Goal: Find contact information: Find contact information

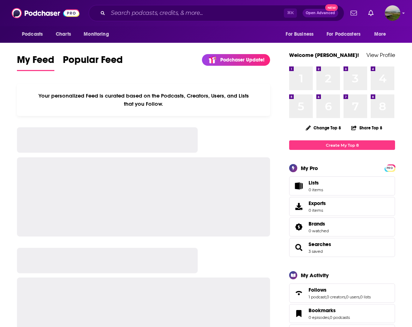
click at [184, 14] on input "Search podcasts, credits, & more..." at bounding box center [196, 12] width 176 height 11
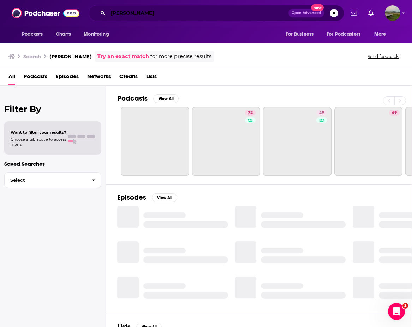
click at [244, 15] on input "Ray Jayawardhana" at bounding box center [198, 12] width 180 height 11
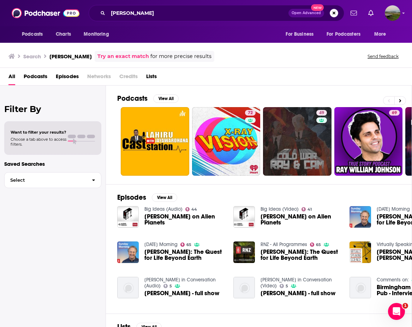
click at [61, 79] on span "Episodes" at bounding box center [67, 78] width 23 height 14
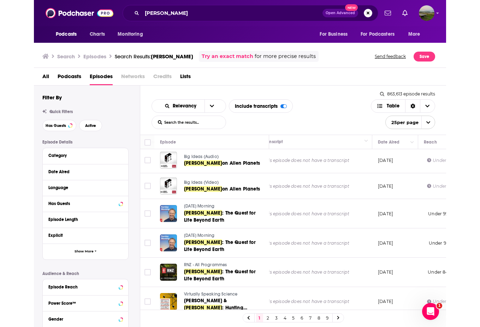
scroll to position [1, 126]
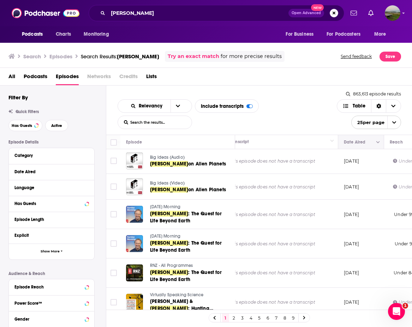
click at [351, 142] on button "Move" at bounding box center [360, 142] width 34 height 8
click at [377, 143] on icon "Column Actions" at bounding box center [378, 142] width 4 height 2
click at [377, 141] on div at bounding box center [206, 163] width 412 height 327
click at [179, 108] on icon "open menu" at bounding box center [178, 105] width 4 height 5
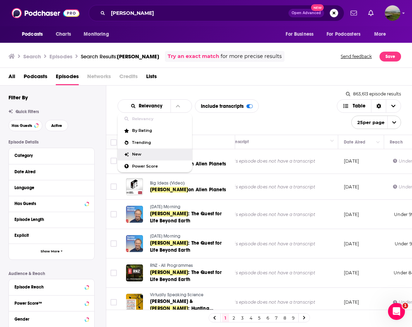
click at [319, 114] on div "Relevancy Relevancy By Rating Trending New Power Score List Search Input Search…" at bounding box center [227, 114] width 219 height 30
click at [132, 79] on span "Credits" at bounding box center [128, 78] width 18 height 14
click at [131, 78] on span "Credits" at bounding box center [128, 78] width 18 height 14
click at [90, 204] on div "Has Guests" at bounding box center [51, 204] width 85 height 16
click at [86, 203] on icon at bounding box center [86, 203] width 3 height 2
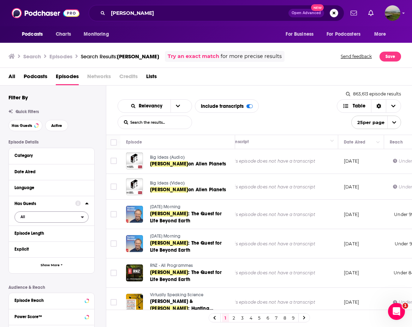
click at [83, 218] on icon "open menu" at bounding box center [82, 216] width 3 height 5
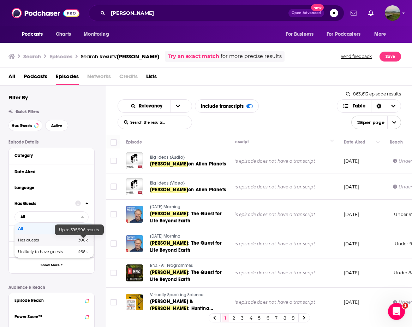
click at [81, 244] on div "Has guests 396k" at bounding box center [53, 240] width 79 height 12
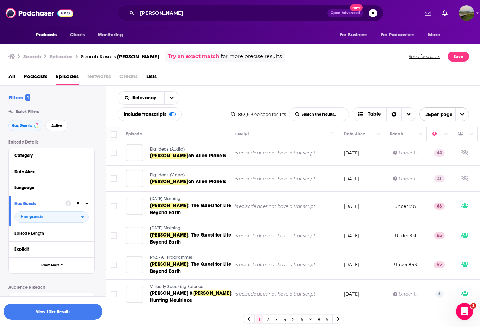
click at [412, 113] on icon "open menu" at bounding box center [462, 114] width 5 height 5
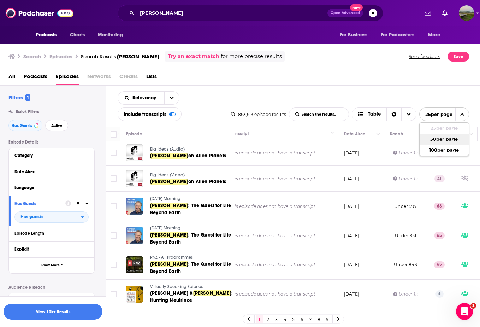
click at [412, 140] on button "50 per page" at bounding box center [443, 138] width 49 height 11
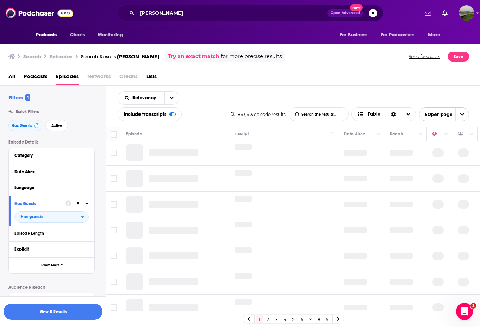
scroll to position [0, 126]
click at [395, 113] on div "Sort Direction" at bounding box center [393, 114] width 15 height 13
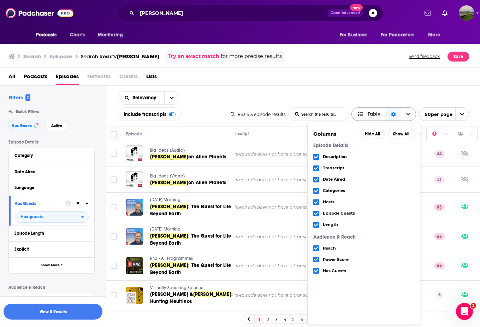
click at [395, 113] on div "Sort Direction" at bounding box center [393, 114] width 15 height 13
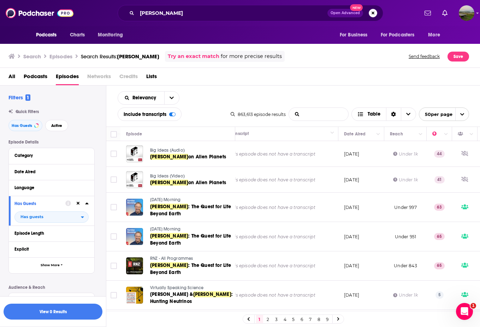
click at [336, 115] on Jayawardhana-list-search-input "List Search Input" at bounding box center [318, 114] width 59 height 13
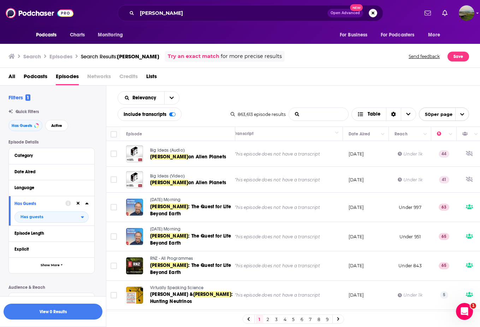
scroll to position [0, 106]
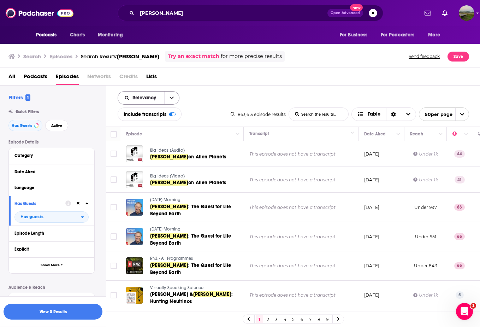
click at [160, 97] on span "Relevancy" at bounding box center [141, 97] width 46 height 5
click at [140, 158] on span "Power Score" at bounding box center [153, 158] width 42 height 4
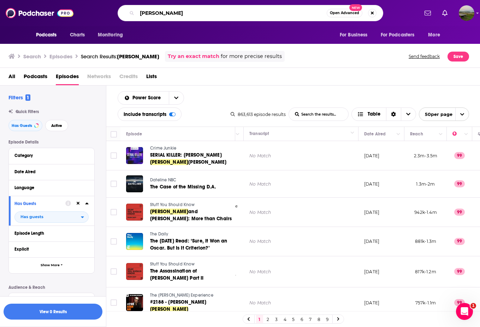
click at [141, 12] on input "Ray Jayawardhana" at bounding box center [232, 12] width 190 height 11
click at [214, 12] on input ""Ray Jayawardhana" at bounding box center [232, 12] width 190 height 11
type input ""Ray Jayawardhana""
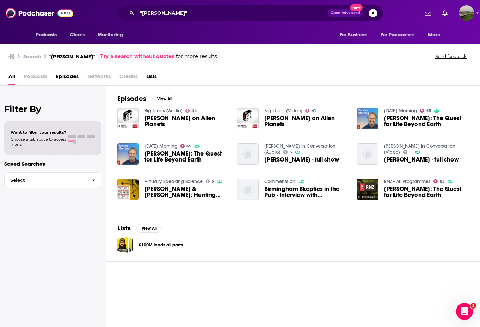
click at [70, 78] on span "Episodes" at bounding box center [67, 78] width 23 height 14
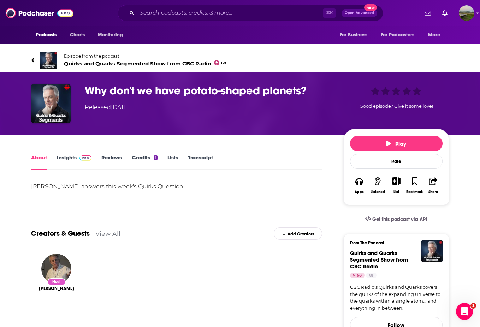
click at [140, 155] on link "Credits 1" at bounding box center [144, 162] width 25 height 16
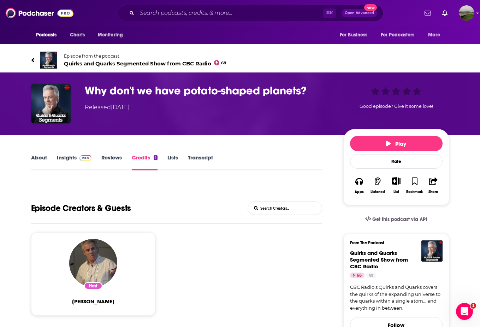
click at [44, 160] on link "About" at bounding box center [39, 162] width 16 height 16
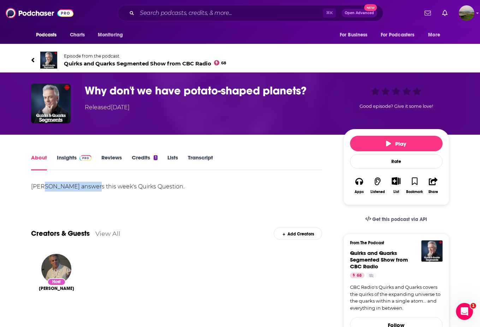
drag, startPoint x: 92, startPoint y: 186, endPoint x: 40, endPoint y: 188, distance: 51.9
click at [40, 188] on div "Dr. Ray Jayawardhana answers this week's Quirks Question." at bounding box center [176, 186] width 291 height 10
copy div "Ray Jayawardhana"
click at [144, 158] on link "Credits 1" at bounding box center [144, 162] width 25 height 16
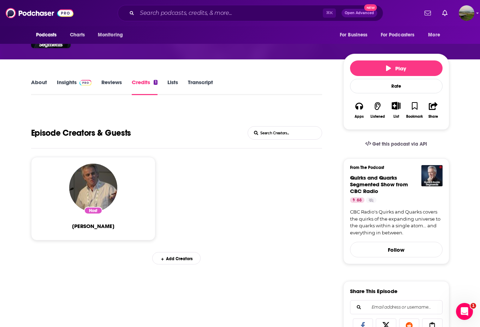
scroll to position [96, 0]
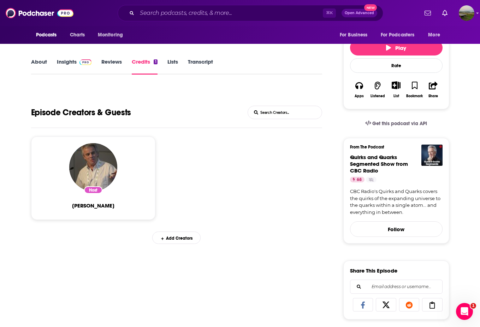
click at [174, 240] on div "Add Creators" at bounding box center [176, 237] width 48 height 12
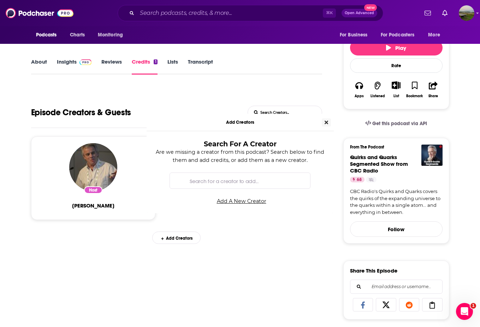
scroll to position [0, 0]
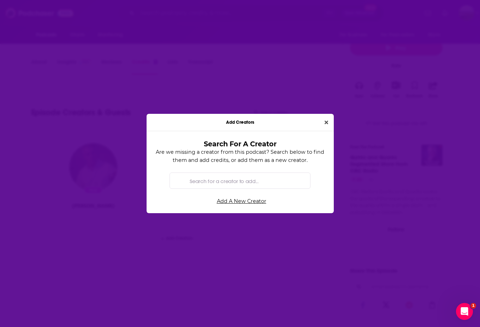
click at [205, 185] on input "Search for a creator to add..." at bounding box center [246, 181] width 118 height 16
paste input "Ray Jayawardhana"
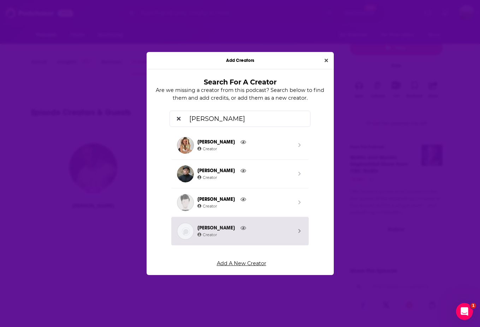
type input "Ray Jayawardhana"
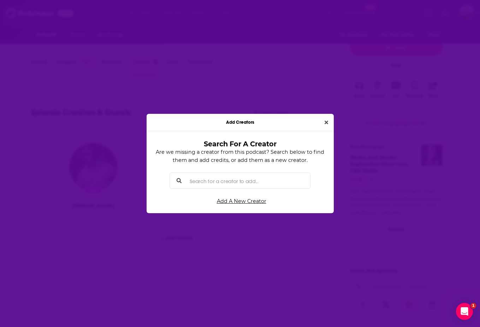
click at [241, 262] on div "Add Creators Search For A Creator Are we missing a creator from this podcast? S…" at bounding box center [240, 163] width 480 height 327
click at [247, 185] on input "Search for a creator to add..." at bounding box center [246, 181] width 118 height 16
paste input "Ray Jayawardhana"
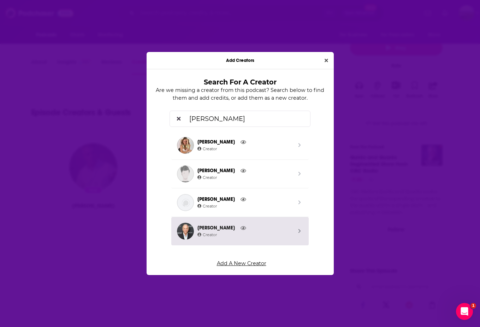
type input "Ray Jayawardhana"
click at [232, 263] on div "Add Creators Search For A Creator Are we missing a creator from this podcast? S…" at bounding box center [240, 163] width 480 height 327
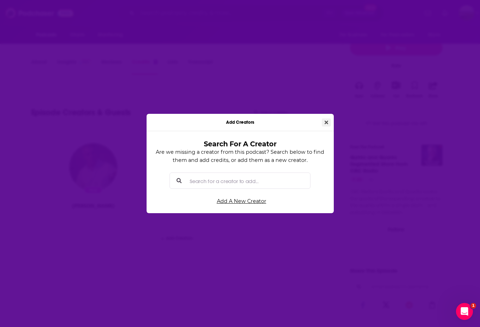
click at [327, 125] on button "Close" at bounding box center [326, 122] width 9 height 8
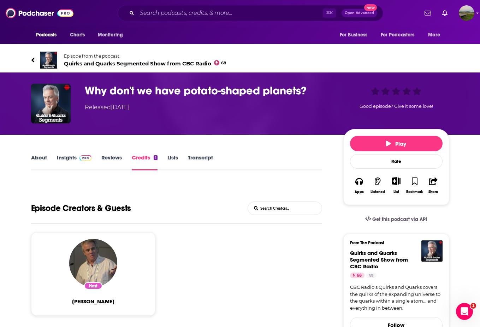
scroll to position [96, 0]
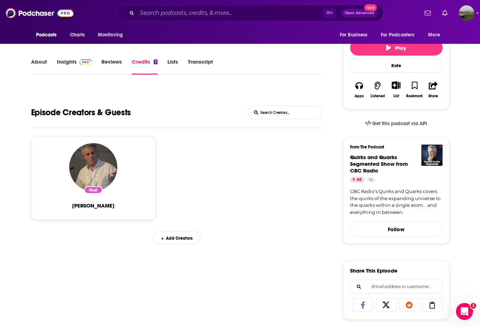
click at [282, 111] on input "List Search Input" at bounding box center [285, 112] width 74 height 13
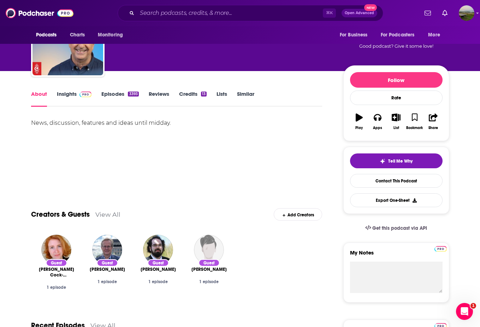
scroll to position [48, 0]
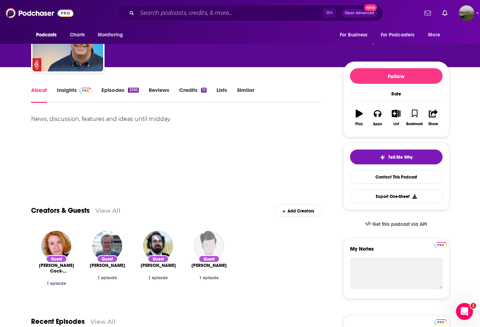
click at [116, 209] on link "View All" at bounding box center [107, 210] width 25 height 7
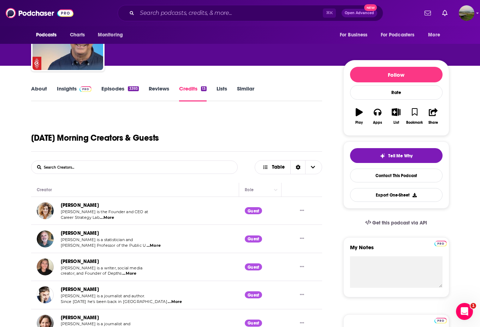
scroll to position [41, 0]
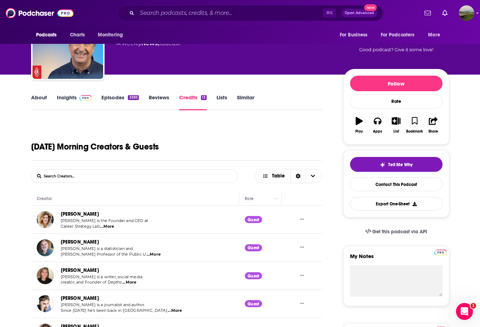
click at [40, 97] on link "About" at bounding box center [39, 102] width 16 height 16
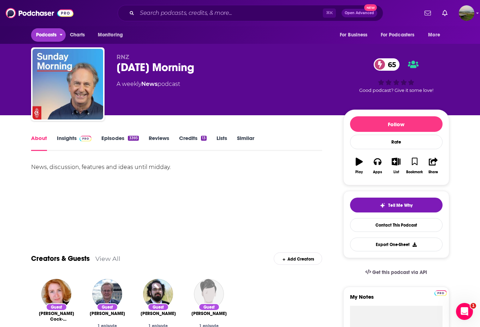
click at [47, 35] on span "Podcasts" at bounding box center [46, 35] width 21 height 10
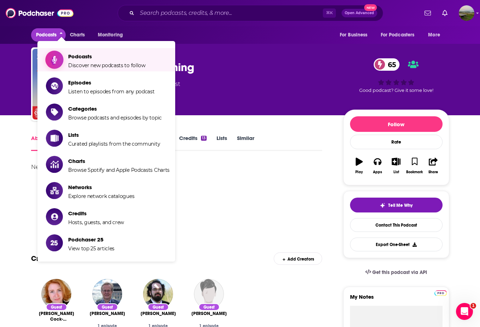
click at [81, 57] on span "Podcasts" at bounding box center [106, 56] width 77 height 7
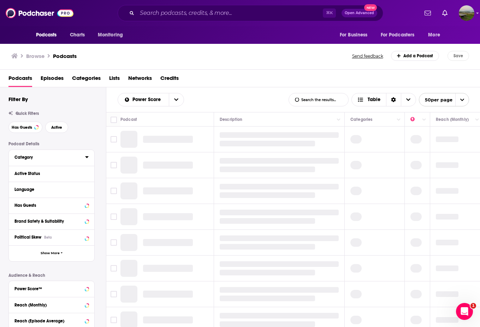
click at [60, 158] on div "Category" at bounding box center [47, 157] width 66 height 5
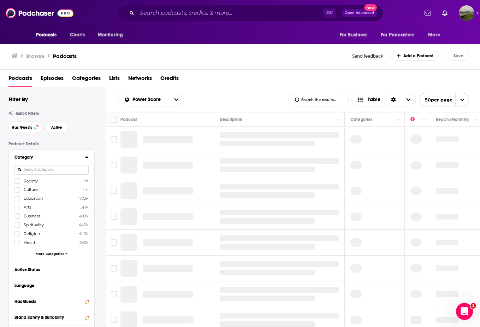
scroll to position [7, 0]
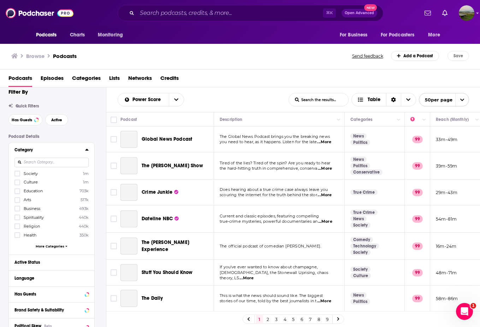
drag, startPoint x: 19, startPoint y: 235, endPoint x: 92, endPoint y: 193, distance: 84.0
click at [19, 235] on icon at bounding box center [17, 235] width 4 height 4
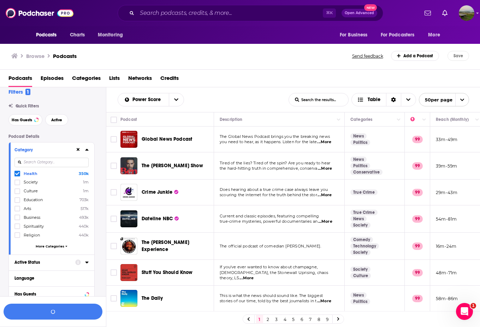
click at [86, 262] on icon at bounding box center [86, 262] width 3 height 2
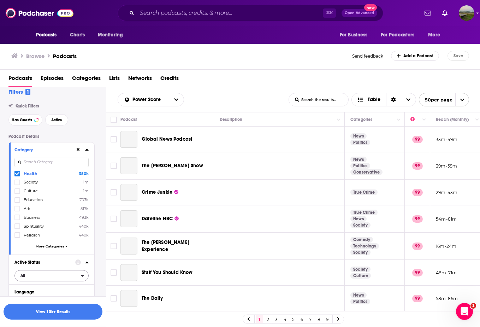
scroll to position [29, 0]
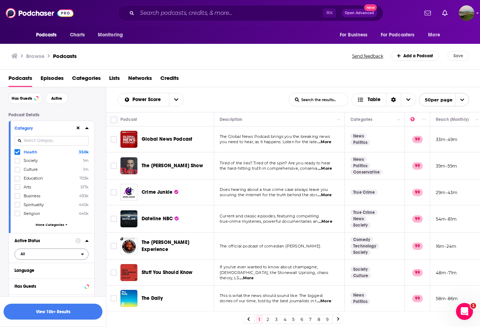
click at [42, 252] on span "All" at bounding box center [48, 253] width 66 height 9
click at [36, 275] on span "Active" at bounding box center [35, 277] width 35 height 4
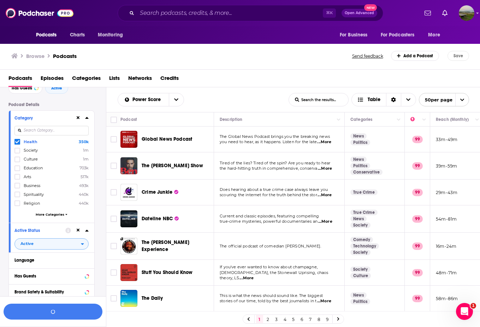
scroll to position [45, 0]
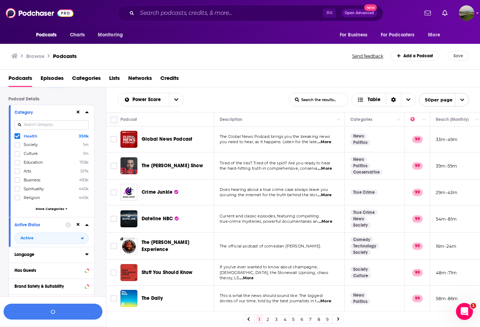
click at [82, 253] on button "Language" at bounding box center [49, 254] width 71 height 9
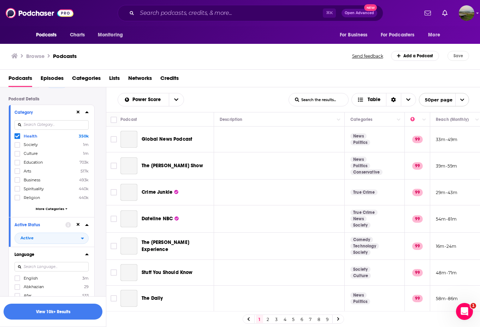
click at [90, 255] on div "Language English 3m Abkhazian 29 Afar 533 Afrikaans 4k Akan 2k Albanian 3k Amha…" at bounding box center [51, 302] width 85 height 112
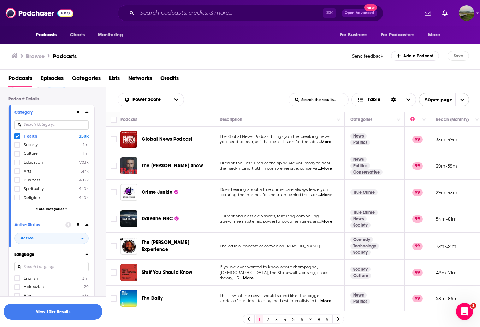
scroll to position [55, 0]
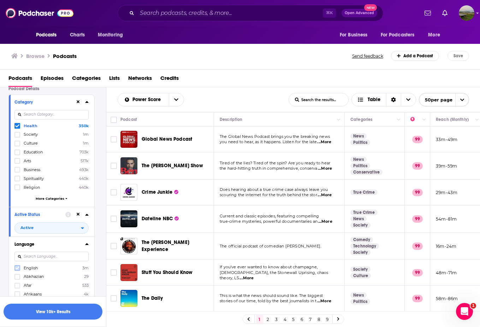
click at [16, 268] on icon at bounding box center [17, 267] width 4 height 3
click at [88, 244] on icon at bounding box center [86, 244] width 3 height 2
click at [85, 262] on div at bounding box center [81, 259] width 13 height 9
click at [87, 260] on icon at bounding box center [86, 260] width 3 height 2
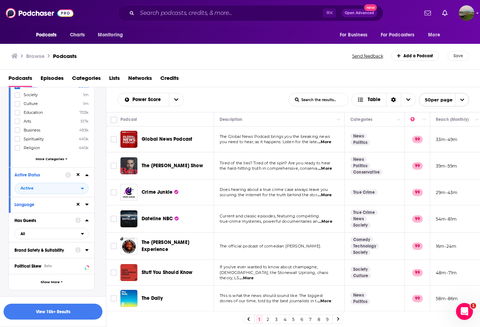
scroll to position [109, 0]
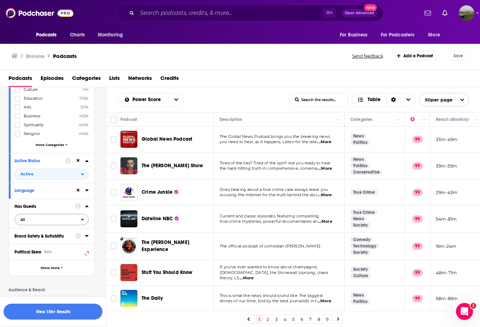
click at [84, 220] on icon "open menu" at bounding box center [82, 219] width 3 height 5
click at [31, 243] on span "Has guests" at bounding box center [38, 243] width 40 height 4
click at [88, 237] on icon at bounding box center [87, 236] width 4 height 6
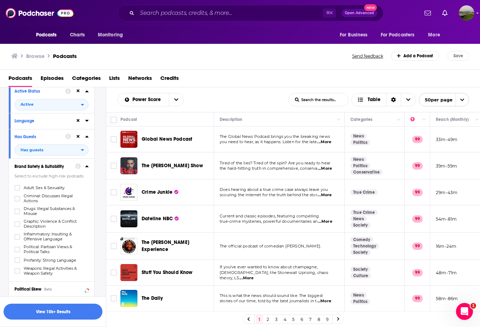
scroll to position [180, 0]
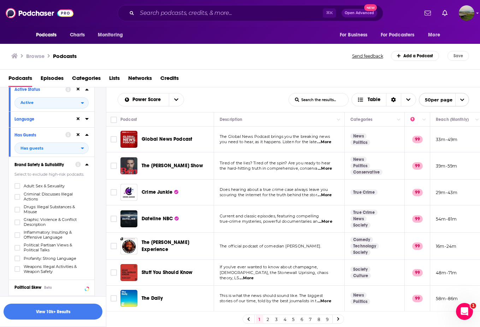
click at [89, 165] on div "Brand Safety & Suitability Select to exclude high-risk podcasts. Adult: Sex & S…" at bounding box center [51, 217] width 85 height 123
click at [86, 165] on icon at bounding box center [86, 164] width 3 height 2
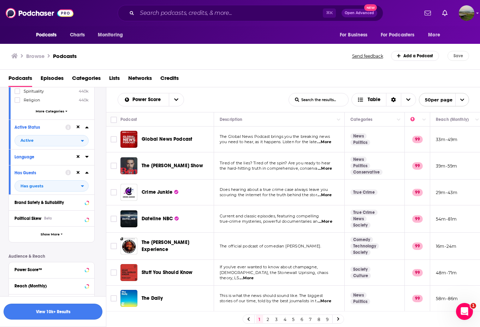
scroll to position [125, 0]
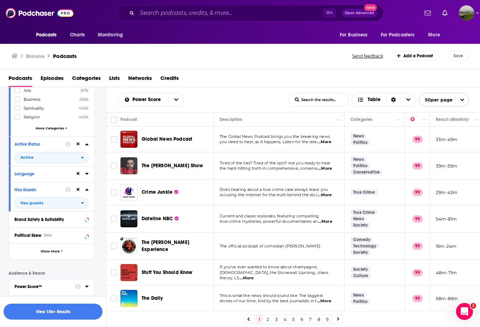
click at [76, 309] on button "View 10k+ Results" at bounding box center [53, 311] width 99 height 16
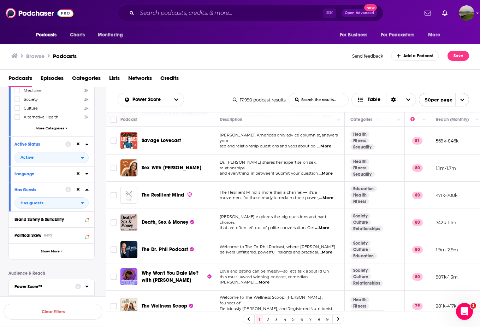
scroll to position [771, 0]
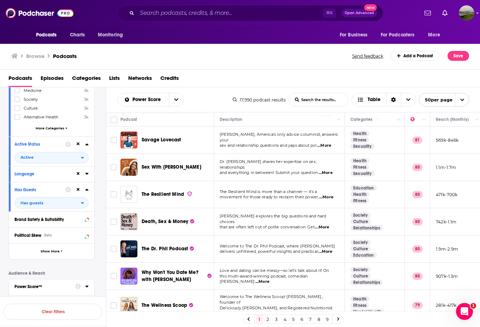
click at [328, 249] on span "...More" at bounding box center [325, 252] width 14 height 6
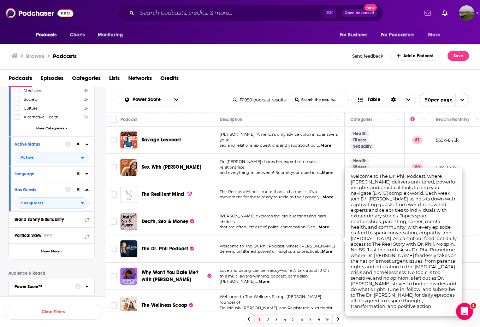
click at [251, 297] on td "Welcome to The Wellness Scoop! Join Ella Mills, founder of Deliciously Ella, an…" at bounding box center [279, 304] width 131 height 31
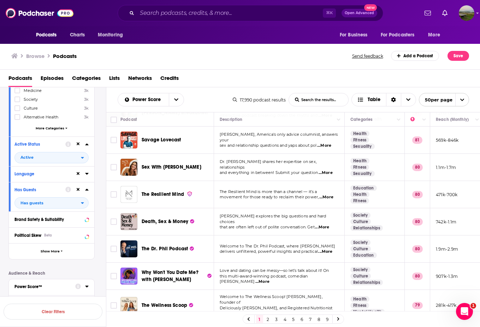
click at [247, 311] on span "...More" at bounding box center [240, 314] width 14 height 6
click at [269, 319] on link "2" at bounding box center [267, 319] width 7 height 8
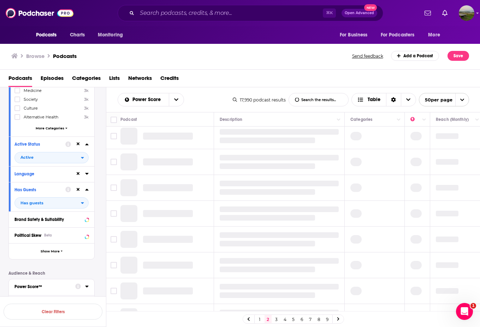
scroll to position [5, 1]
click at [259, 319] on link "1" at bounding box center [259, 319] width 7 height 8
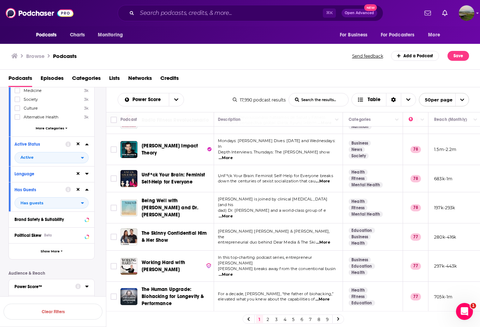
click at [270, 318] on link "2" at bounding box center [267, 319] width 7 height 8
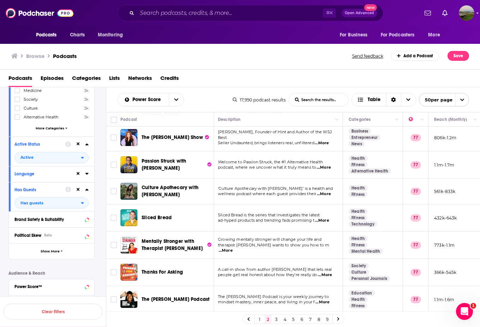
scroll to position [85, 2]
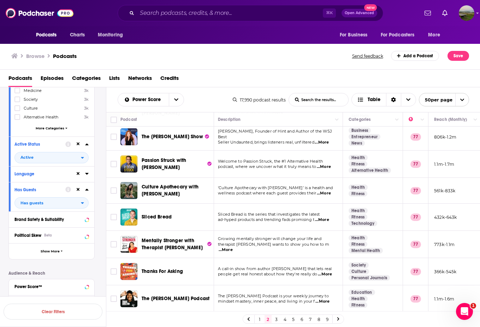
click at [322, 219] on span "...More" at bounding box center [322, 220] width 14 height 6
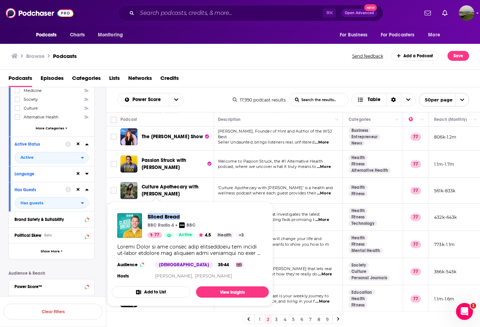
click at [212, 100] on div "Power Score List Search Input Search the results... Table" at bounding box center [175, 99] width 115 height 13
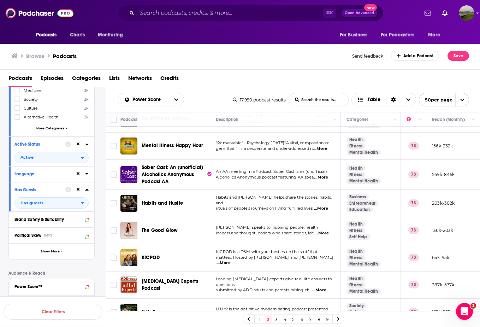
scroll to position [0, 0]
click at [279, 319] on link "3" at bounding box center [276, 319] width 7 height 8
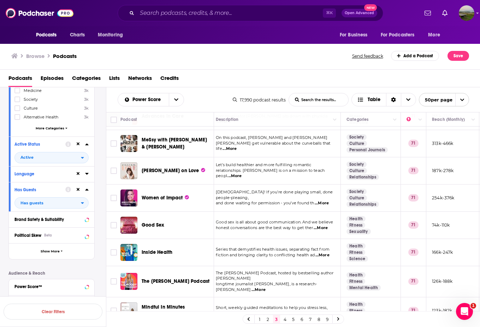
scroll to position [1111, 4]
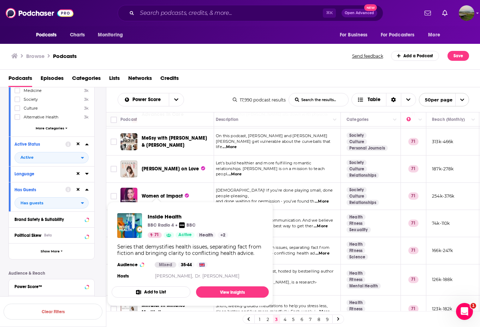
drag, startPoint x: 154, startPoint y: 225, endPoint x: 157, endPoint y: 225, distance: 3.9
click at [157, 225] on p "BBC Radio 4" at bounding box center [161, 225] width 26 height 6
click at [221, 294] on link "View Insights" at bounding box center [232, 291] width 73 height 11
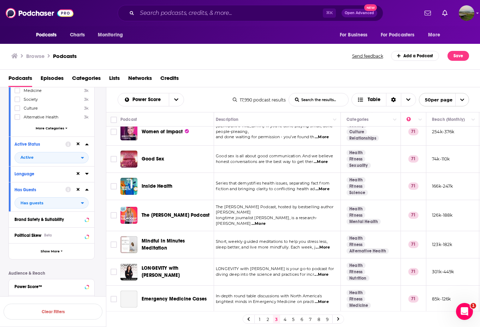
scroll to position [1174, 4]
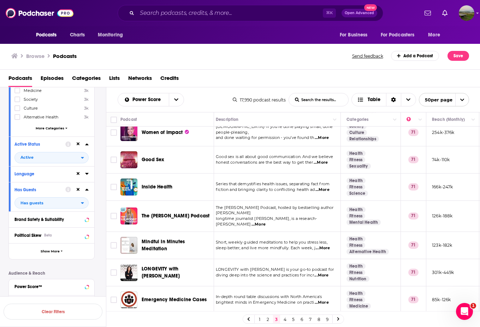
click at [285, 320] on link "4" at bounding box center [284, 319] width 7 height 8
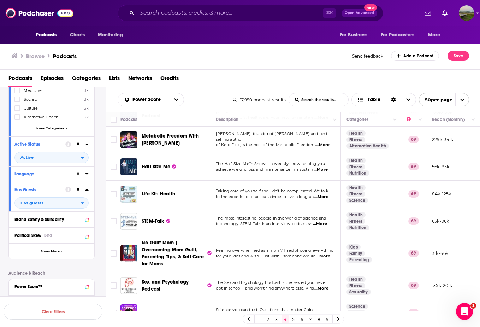
click at [290, 318] on link "5" at bounding box center [293, 319] width 7 height 8
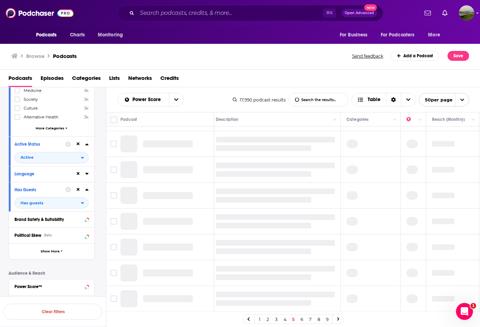
click at [294, 318] on link "5" at bounding box center [293, 319] width 7 height 8
click at [292, 319] on link "5" at bounding box center [293, 319] width 7 height 8
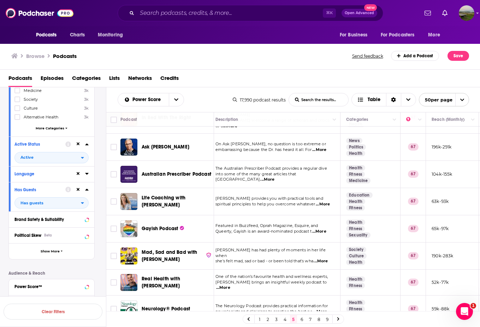
click at [303, 319] on link "6" at bounding box center [301, 319] width 7 height 8
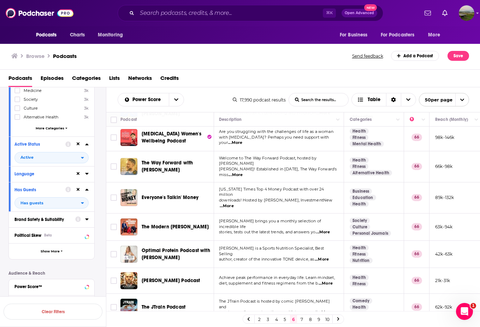
scroll to position [1171, 1]
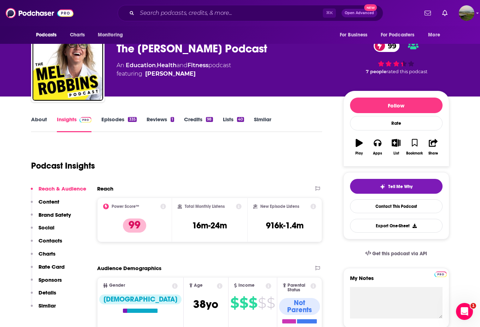
scroll to position [19, 0]
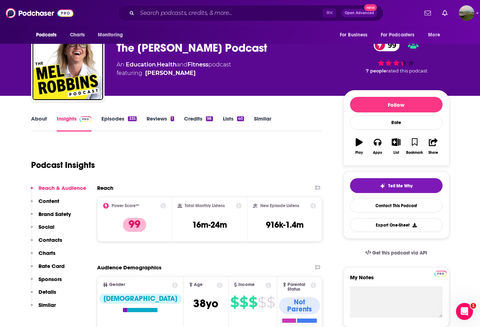
click at [121, 121] on link "Episodes 335" at bounding box center [118, 123] width 35 height 16
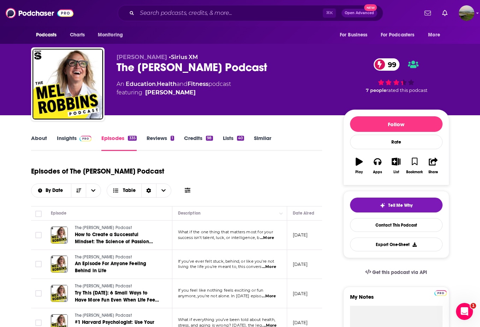
click at [64, 142] on link "Insights" at bounding box center [74, 143] width 35 height 16
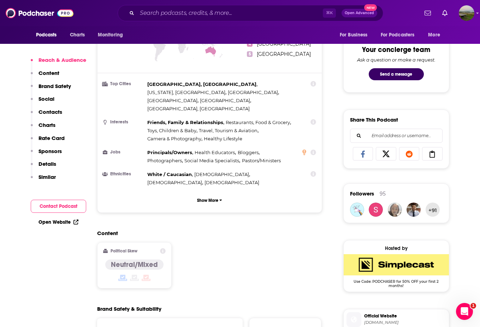
scroll to position [476, 0]
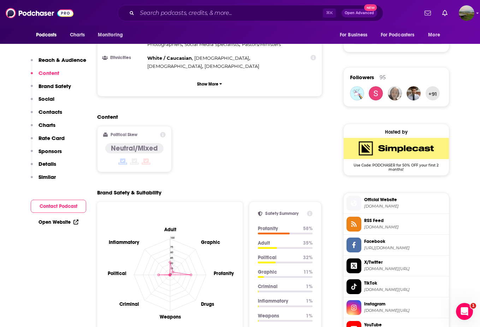
click at [45, 109] on p "Contacts" at bounding box center [50, 111] width 24 height 7
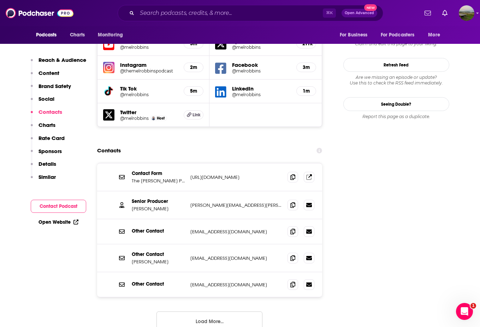
scroll to position [845, 0]
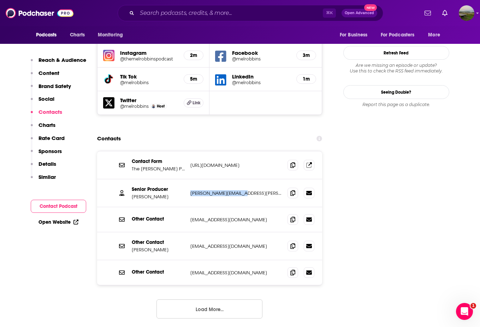
drag, startPoint x: 248, startPoint y: 161, endPoint x: 191, endPoint y: 161, distance: 56.8
click at [191, 190] on p "amy.mcglinn@gmail.com" at bounding box center [236, 193] width 92 height 6
copy p "amy.mcglinn@gmail.com"
drag, startPoint x: 253, startPoint y: 238, endPoint x: 191, endPoint y: 241, distance: 61.5
click at [191, 269] on p "podcast@melrobbins.com" at bounding box center [236, 272] width 92 height 6
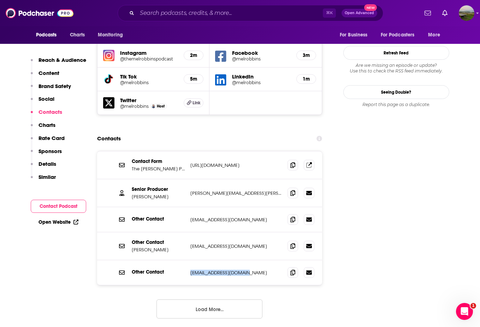
copy p "podcast@melrobbins.com"
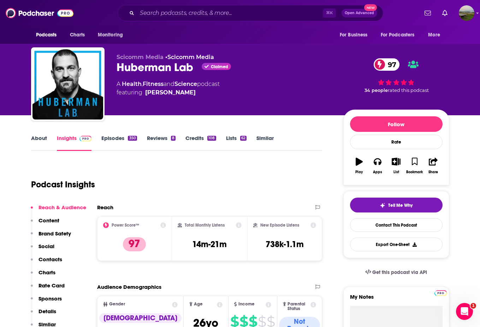
click at [109, 139] on link "Episodes 350" at bounding box center [118, 143] width 35 height 16
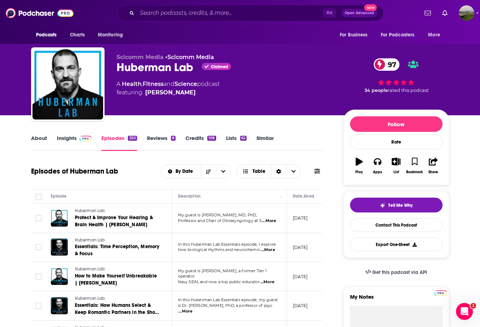
click at [64, 138] on link "Insights" at bounding box center [74, 143] width 35 height 16
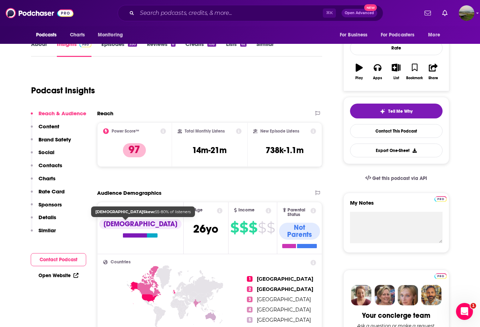
scroll to position [170, 0]
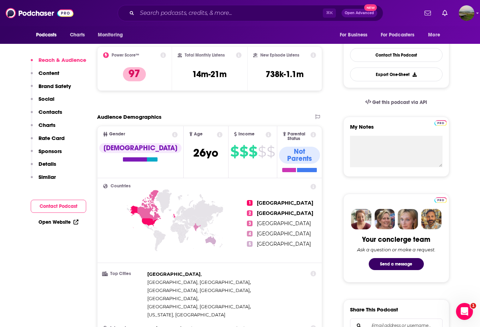
click at [47, 113] on p "Contacts" at bounding box center [50, 111] width 24 height 7
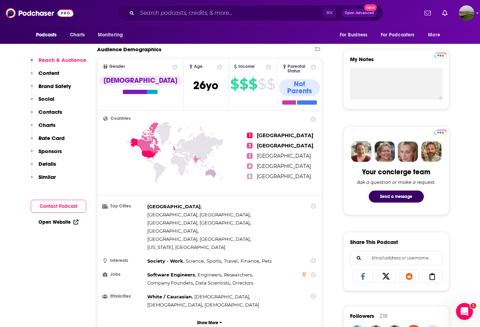
scroll to position [829, 0]
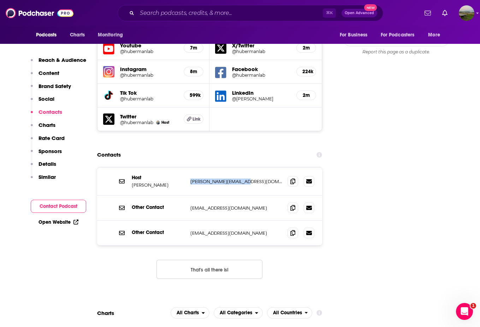
drag, startPoint x: 255, startPoint y: 136, endPoint x: 189, endPoint y: 132, distance: 65.8
click at [189, 167] on div "Host [PERSON_NAME] [PERSON_NAME][EMAIL_ADDRESS][DOMAIN_NAME] [PERSON_NAME][EMAI…" at bounding box center [209, 181] width 225 height 28
copy p "[PERSON_NAME][EMAIL_ADDRESS][DOMAIN_NAME]"
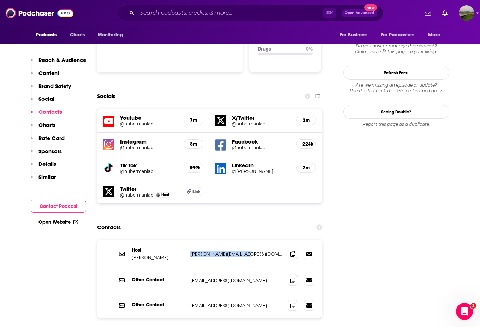
scroll to position [583, 0]
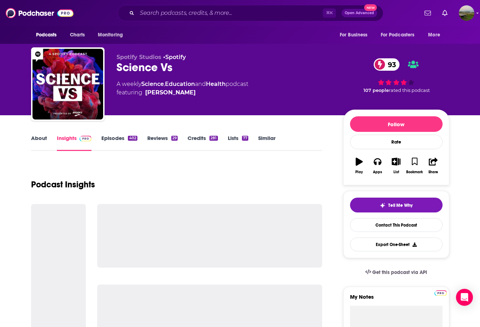
click at [115, 138] on link "Episodes 402" at bounding box center [119, 143] width 36 height 16
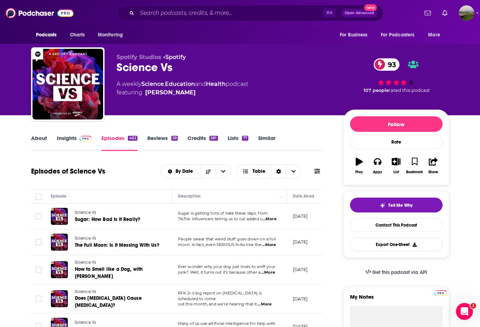
click at [68, 139] on link "Insights" at bounding box center [74, 143] width 35 height 16
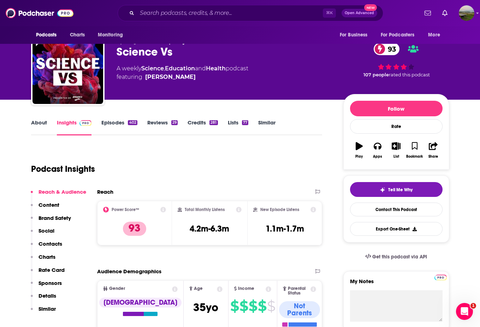
scroll to position [19, 0]
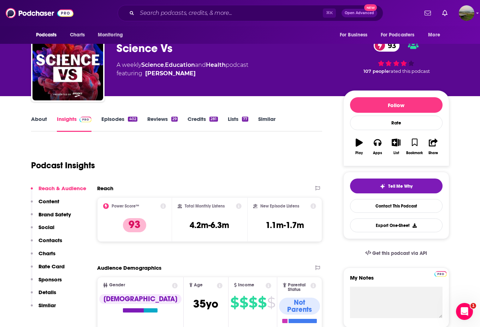
click at [47, 238] on p "Contacts" at bounding box center [50, 240] width 24 height 7
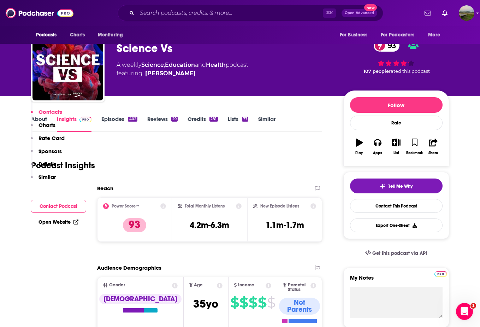
scroll to position [790, 0]
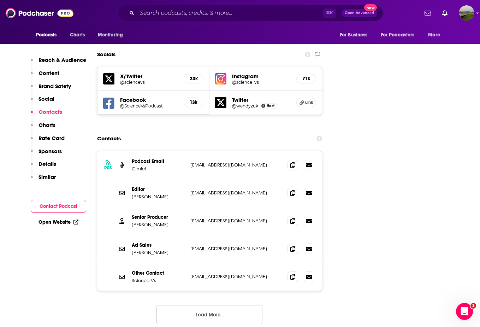
drag, startPoint x: 177, startPoint y: 258, endPoint x: 140, endPoint y: 257, distance: 37.4
click at [140, 257] on div "RSS Podcast Email Gimlet podcasts@gimletmedia.com podcasts@gimletmedia.com Edit…" at bounding box center [209, 243] width 225 height 184
drag, startPoint x: 249, startPoint y: 157, endPoint x: 190, endPoint y: 160, distance: 59.0
click at [190, 179] on div "Editor Blythe Terrell blythe@gimletmedia.com blythe@gimletmedia.com" at bounding box center [209, 193] width 225 height 28
copy p "blythe@gimletmedia.com"
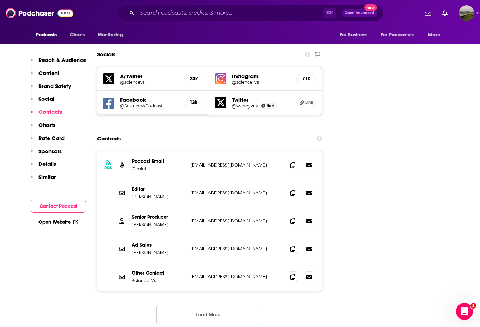
click at [237, 217] on p "rose@gimletmedia.com" at bounding box center [236, 220] width 92 height 6
drag, startPoint x: 245, startPoint y: 186, endPoint x: 189, endPoint y: 185, distance: 56.1
click at [189, 207] on div "Senior Producer Rose Rimler rose@gimletmedia.com rose@gimletmedia.com" at bounding box center [209, 221] width 225 height 28
copy p "rose@gimletmedia.com"
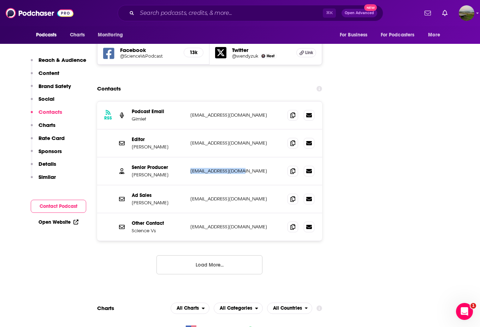
scroll to position [860, 0]
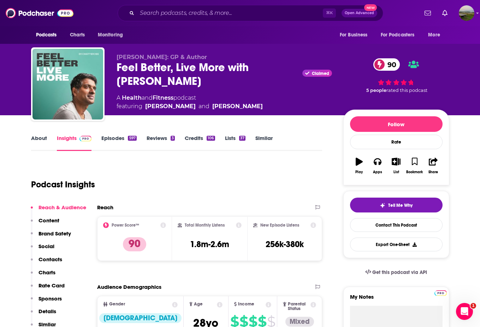
click at [40, 138] on link "About" at bounding box center [39, 143] width 16 height 16
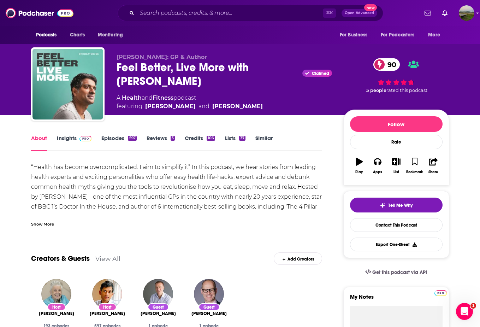
click at [70, 138] on link "Insights" at bounding box center [74, 143] width 35 height 16
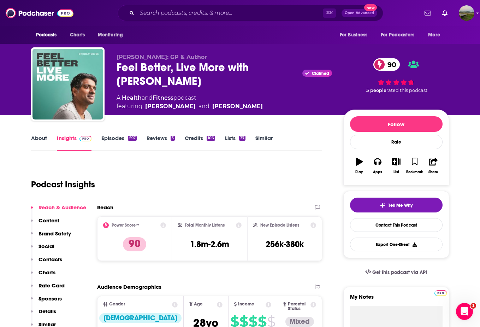
drag, startPoint x: 226, startPoint y: 84, endPoint x: 115, endPoint y: 68, distance: 111.6
click at [115, 68] on div "Dr Rangan Chatterjee: GP & Author Feel Better, Live More with Dr Rangan Chatter…" at bounding box center [240, 85] width 418 height 76
copy h2 "Feel Better, Live More with Dr Rangan Chatterjee"
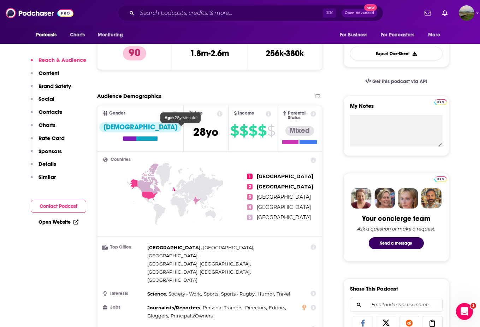
scroll to position [259, 0]
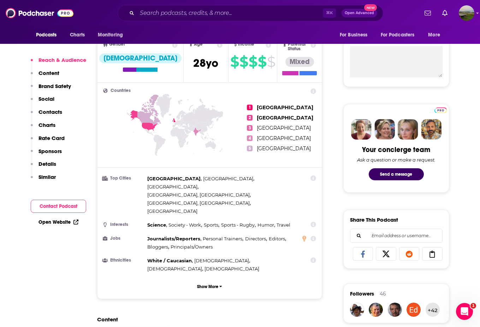
click at [53, 206] on button "Contact Podcast" at bounding box center [58, 205] width 55 height 13
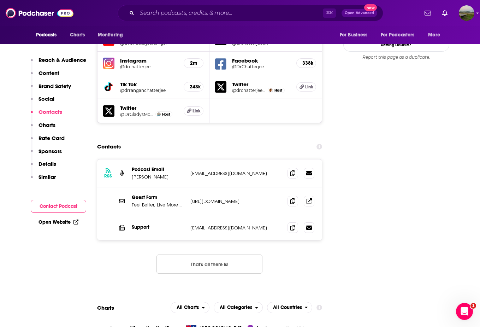
scroll to position [829, 0]
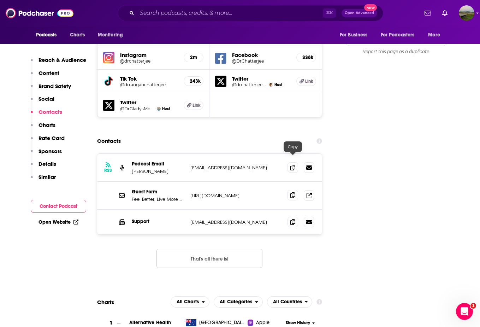
click at [292, 192] on icon at bounding box center [292, 195] width 5 height 6
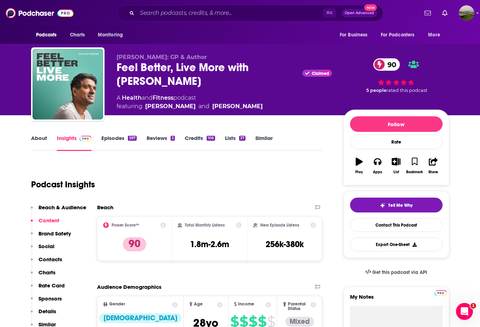
scroll to position [0, 0]
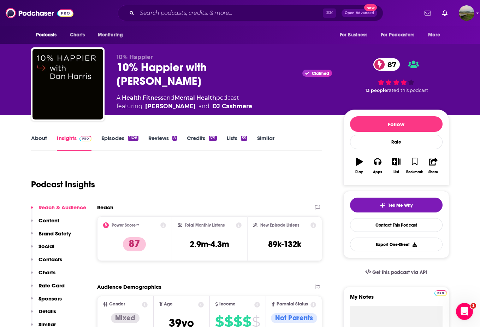
click at [114, 138] on link "Episodes 1628" at bounding box center [119, 143] width 37 height 16
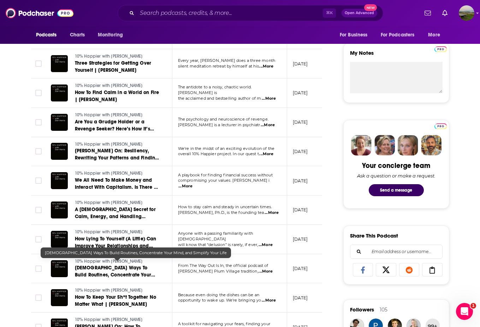
scroll to position [245, 0]
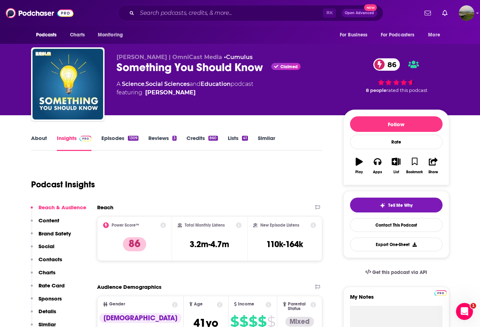
click at [38, 142] on link "About" at bounding box center [39, 143] width 16 height 16
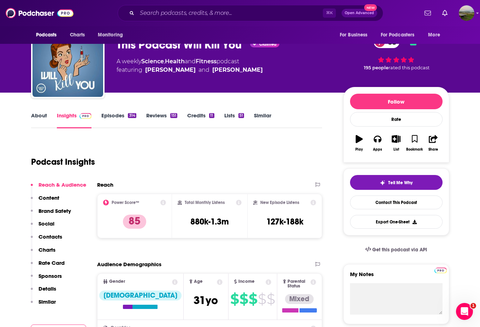
scroll to position [25, 0]
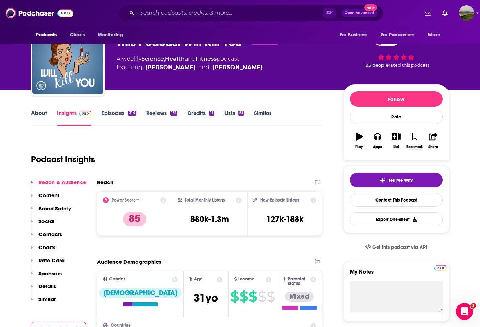
click at [41, 110] on link "About" at bounding box center [39, 117] width 16 height 16
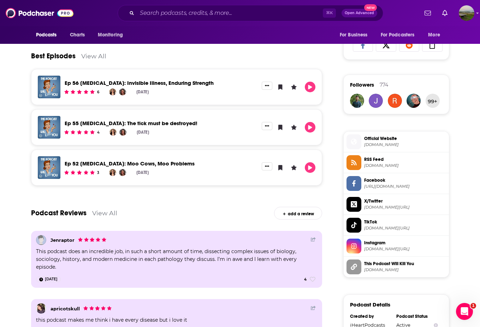
scroll to position [468, 0]
click at [111, 210] on link "View All" at bounding box center [104, 212] width 25 height 7
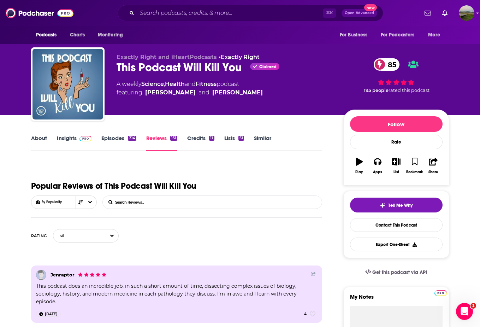
click at [110, 139] on link "Episodes 314" at bounding box center [118, 143] width 35 height 16
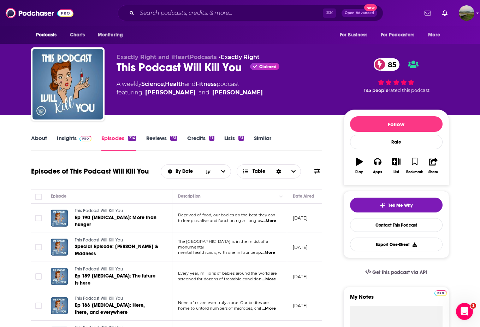
click at [70, 136] on link "Insights" at bounding box center [74, 143] width 35 height 16
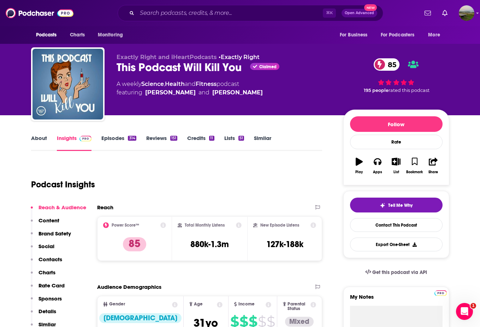
click at [53, 259] on p "Contacts" at bounding box center [50, 259] width 24 height 7
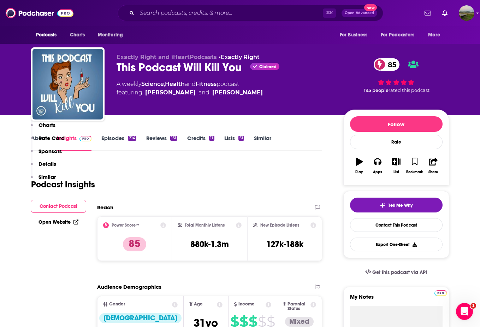
scroll to position [798, 0]
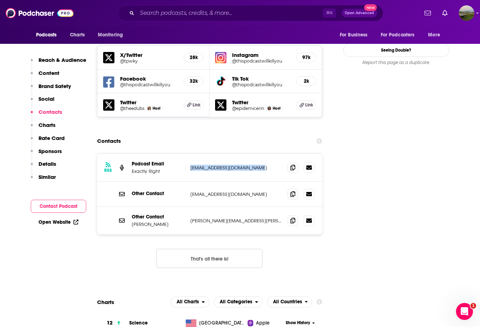
drag, startPoint x: 258, startPoint y: 132, endPoint x: 191, endPoint y: 133, distance: 67.4
click at [191, 165] on p "exactlyrightmedia@gmail.com" at bounding box center [236, 168] width 92 height 6
copy p "exactlyrightmedia@gmail.com"
drag, startPoint x: 249, startPoint y: 157, endPoint x: 202, endPoint y: 154, distance: 46.7
click at [199, 181] on div "Other Contact press@exactlyrightmedia.com press@exactlyrightmedia.com" at bounding box center [209, 193] width 225 height 25
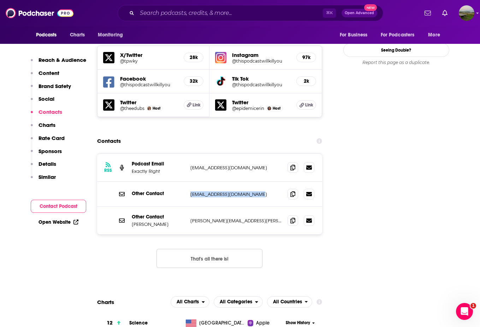
drag, startPoint x: 259, startPoint y: 158, endPoint x: 191, endPoint y: 157, distance: 67.4
click at [191, 191] on p "press@exactlyrightmedia.com" at bounding box center [236, 194] width 92 height 6
copy p "press@exactlyrightmedia.com"
drag, startPoint x: 278, startPoint y: 186, endPoint x: 181, endPoint y: 188, distance: 97.4
click at [0, 0] on div "Other Contact Katie Vanbuskirk katie.vanbuskirk@exactlyrightmedia.com katie.van…" at bounding box center [0, 0] width 0 height 0
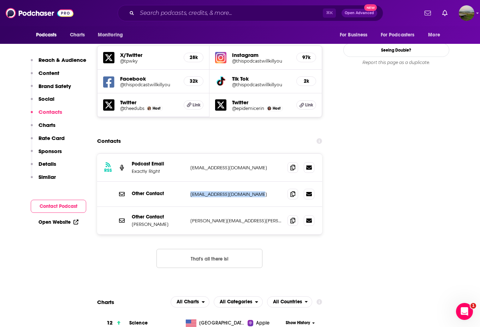
copy div "katie.vanbuskirk@exactlyrightmedia.com"
click at [310, 218] on icon at bounding box center [309, 220] width 6 height 4
click at [294, 215] on span at bounding box center [292, 220] width 11 height 11
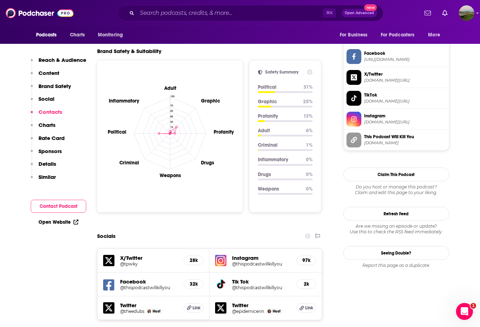
scroll to position [211, 0]
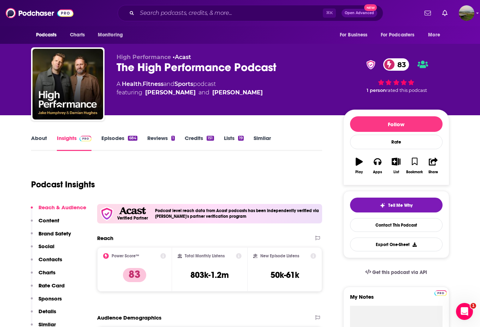
click at [114, 137] on link "Episodes 684" at bounding box center [119, 143] width 36 height 16
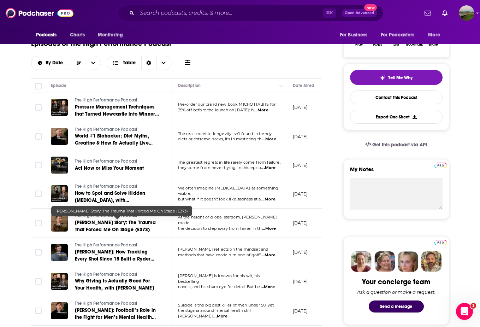
scroll to position [128, 0]
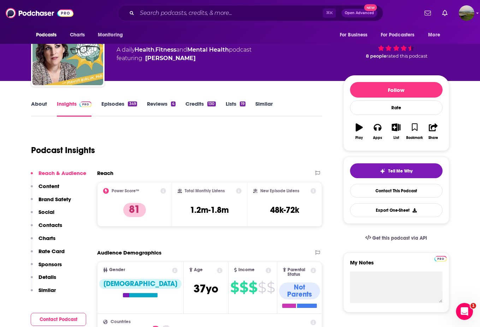
scroll to position [35, 0]
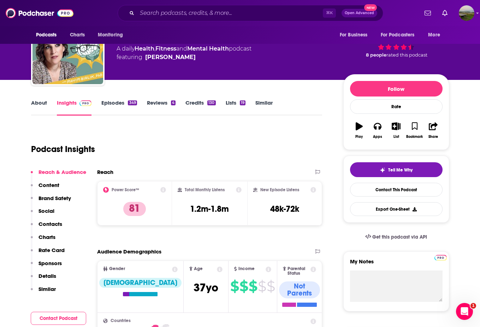
click at [118, 107] on link "Episodes 349" at bounding box center [118, 107] width 35 height 16
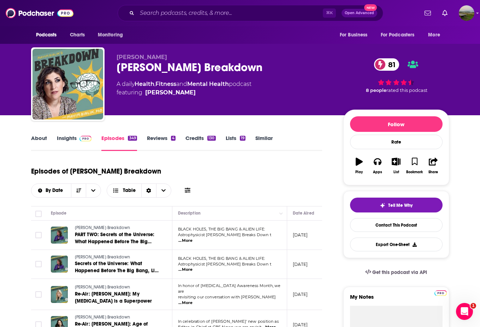
click at [192, 300] on span "...More" at bounding box center [185, 303] width 14 height 6
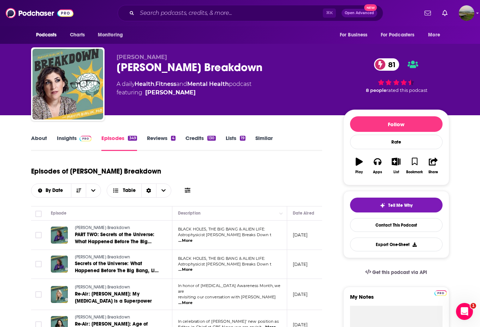
click at [65, 139] on link "Insights" at bounding box center [74, 143] width 35 height 16
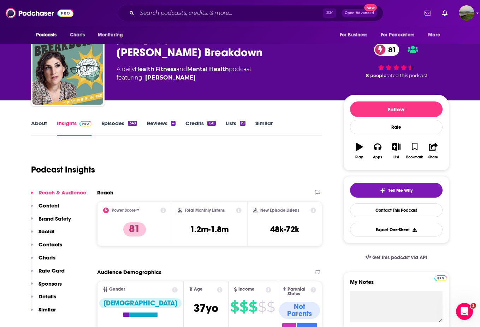
scroll to position [15, 0]
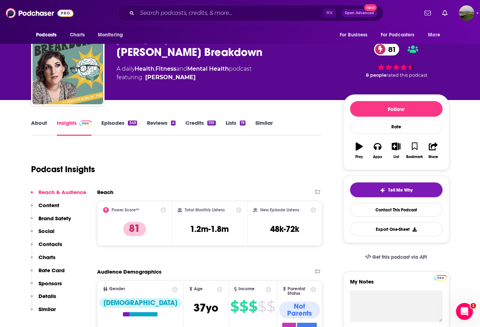
click at [49, 241] on p "Contacts" at bounding box center [50, 243] width 24 height 7
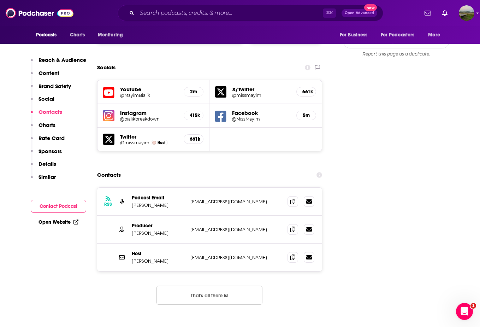
scroll to position [822, 0]
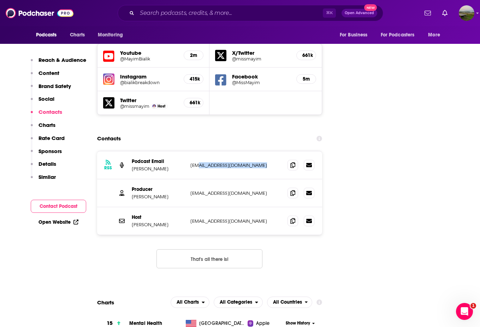
drag, startPoint x: 264, startPoint y: 132, endPoint x: 194, endPoint y: 133, distance: 69.9
click at [194, 162] on p "sponsor.mbb@impacttheory.com" at bounding box center [236, 165] width 92 height 6
drag, startPoint x: 253, startPoint y: 160, endPoint x: 189, endPoint y: 161, distance: 64.3
click at [189, 179] on div "Producer Jonathan Cohen jc@thestoriescompany.com jc@thestoriescompany.com" at bounding box center [209, 193] width 225 height 28
copy p "jc@thestoriescompany.com"
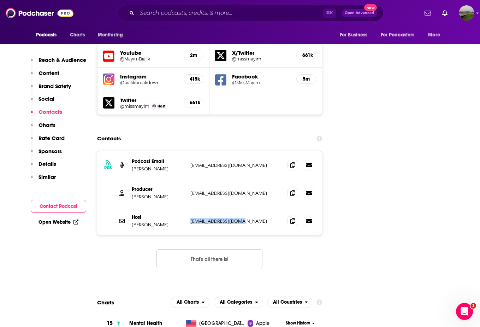
drag, startPoint x: 249, startPoint y: 187, endPoint x: 190, endPoint y: 188, distance: 59.0
click at [190, 207] on div "Host Mayim Bialik mayimvideo@gmail.com mayimvideo@gmail.com" at bounding box center [209, 221] width 225 height 28
copy p "mayimvideo@gmail.com"
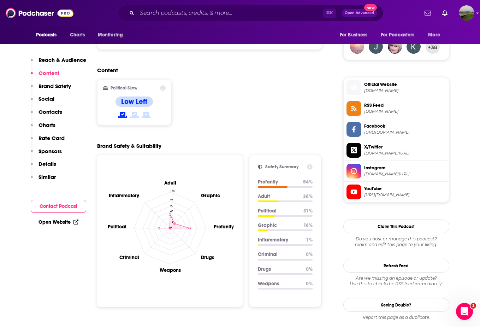
scroll to position [445, 0]
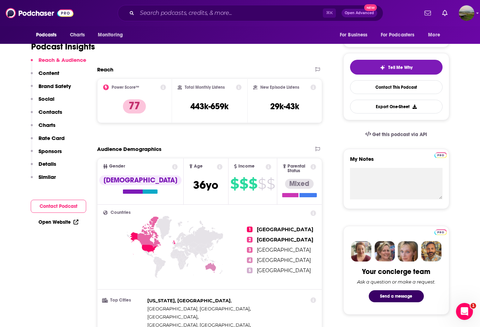
scroll to position [253, 0]
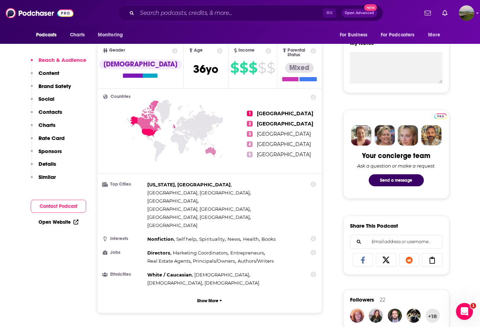
click at [47, 109] on p "Contacts" at bounding box center [50, 111] width 24 height 7
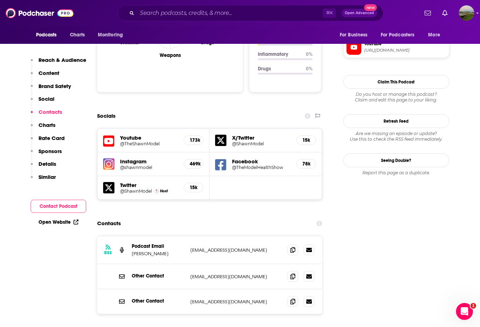
scroll to position [805, 0]
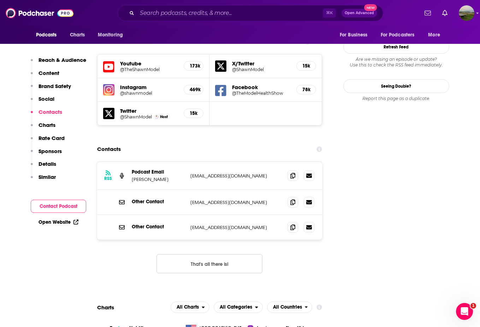
drag, startPoint x: 265, startPoint y: 131, endPoint x: 189, endPoint y: 133, distance: 76.3
click at [189, 162] on div "RSS Podcast Email [PERSON_NAME] [EMAIL_ADDRESS][DOMAIN_NAME] [EMAIL_ADDRESS][DO…" at bounding box center [209, 176] width 225 height 28
copy p "[EMAIL_ADDRESS][DOMAIN_NAME]"
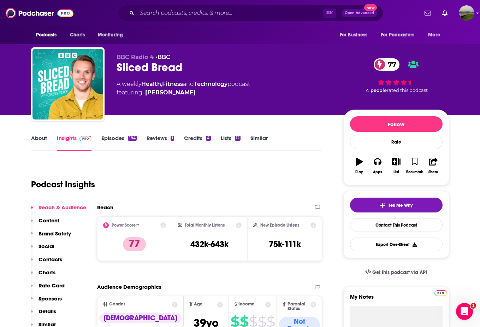
click at [113, 140] on link "Episodes 184" at bounding box center [118, 143] width 35 height 16
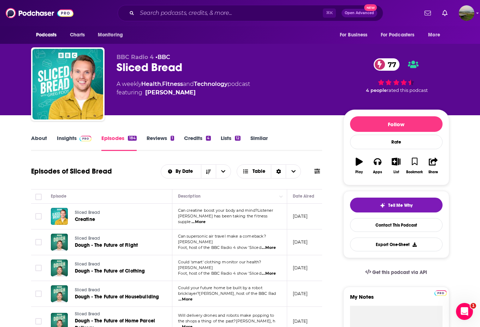
click at [68, 137] on link "Insights" at bounding box center [74, 143] width 35 height 16
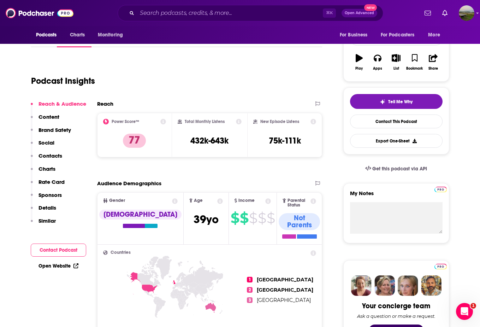
scroll to position [105, 0]
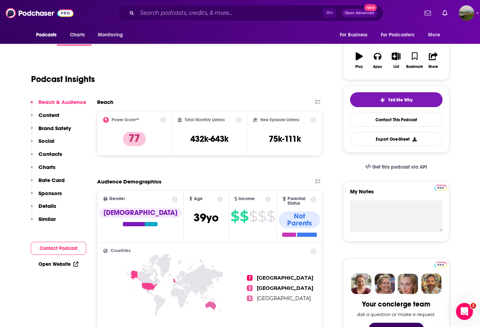
click at [48, 154] on p "Contacts" at bounding box center [50, 153] width 24 height 7
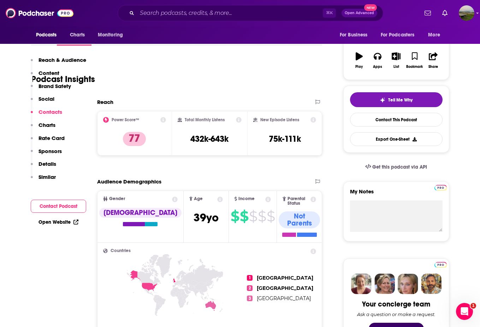
scroll to position [782, 0]
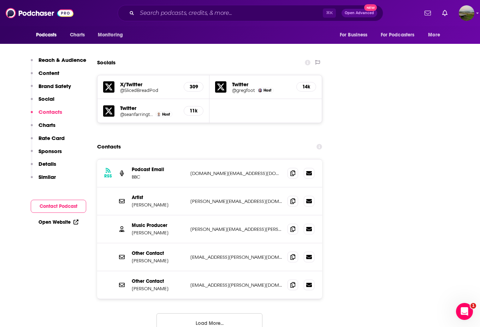
drag, startPoint x: 256, startPoint y: 133, endPoint x: 211, endPoint y: 137, distance: 44.3
click at [211, 159] on div "RSS Podcast Email BBC podcast.support@bbc.co.uk podcast.support@bbc.co.uk" at bounding box center [209, 173] width 225 height 28
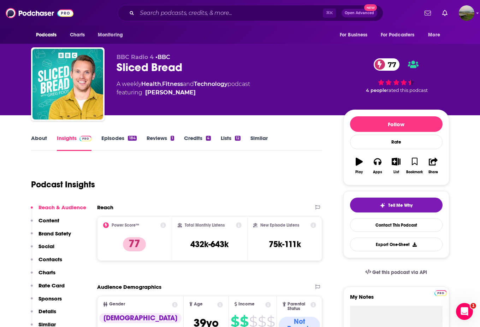
scroll to position [0, 0]
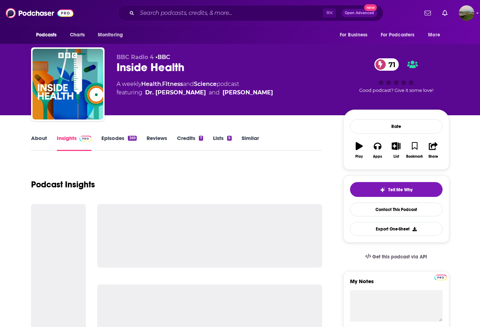
click at [113, 139] on link "Episodes 369" at bounding box center [118, 143] width 35 height 16
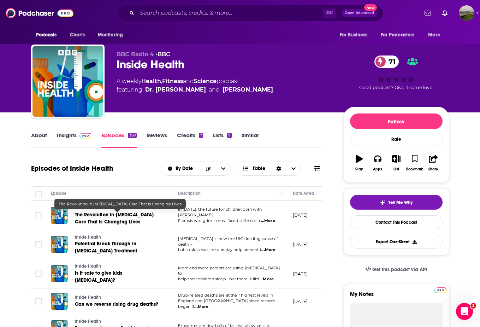
scroll to position [6, 0]
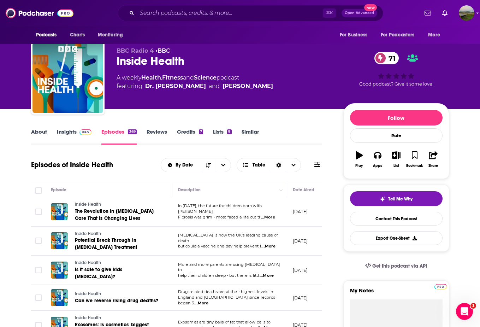
click at [60, 130] on link "Insights" at bounding box center [74, 136] width 35 height 16
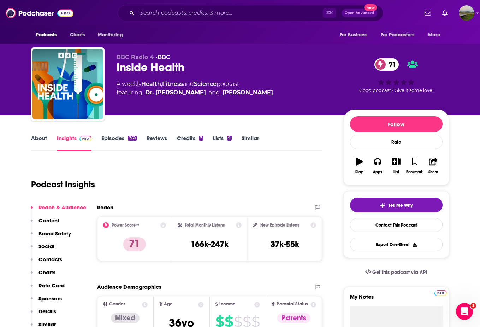
click at [49, 261] on p "Contacts" at bounding box center [50, 259] width 24 height 7
click at [115, 138] on link "Episodes 369" at bounding box center [118, 143] width 35 height 16
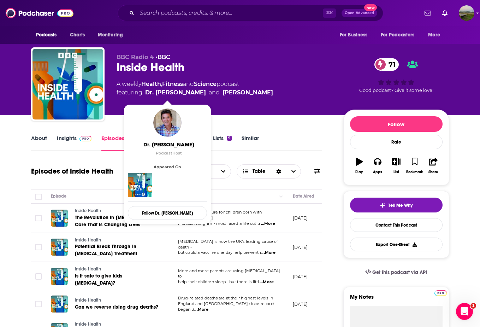
click at [159, 93] on link "Dr. [PERSON_NAME]" at bounding box center [175, 92] width 61 height 8
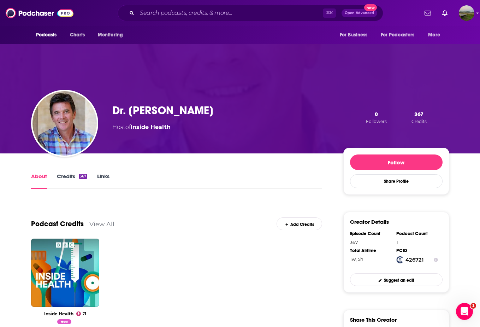
click at [449, 0] on div "Podcasts Charts Monitoring ⌘ K Open Advanced New For Business For Podcasters Mo…" at bounding box center [240, 13] width 480 height 26
